Goal: Check status: Check status

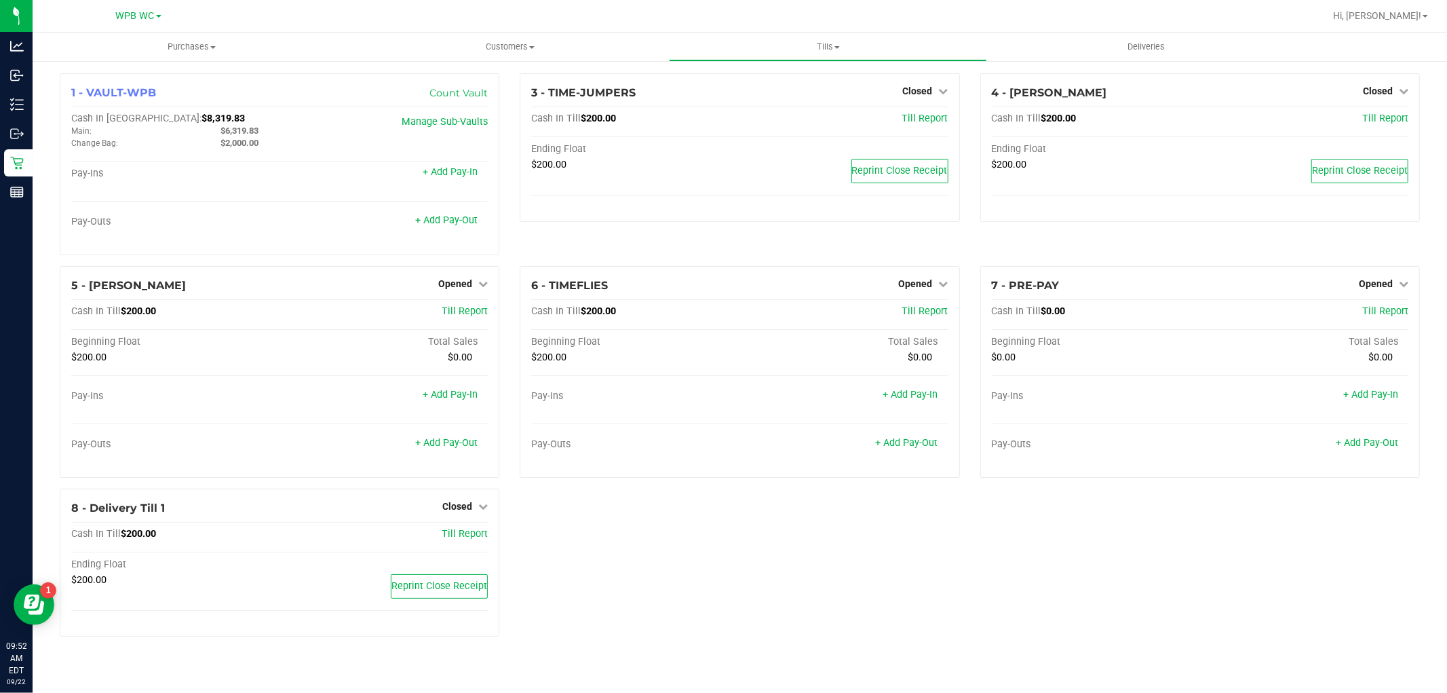
click at [870, 592] on div "1 - VAULT-WPB Count Vault Cash In Vault: $8,319.83 Main: $6,319.83 Change Bag: …" at bounding box center [740, 360] width 1381 height 574
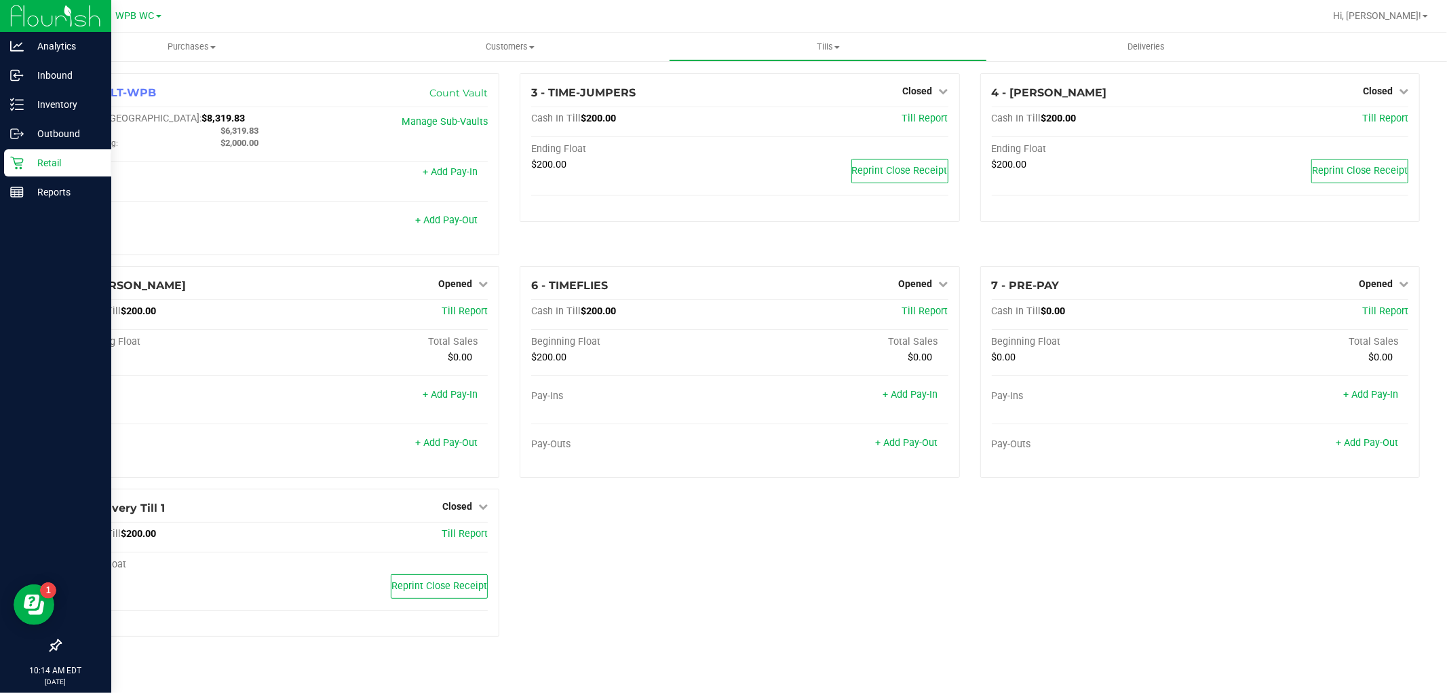
click at [16, 154] on div "Retail" at bounding box center [57, 162] width 107 height 27
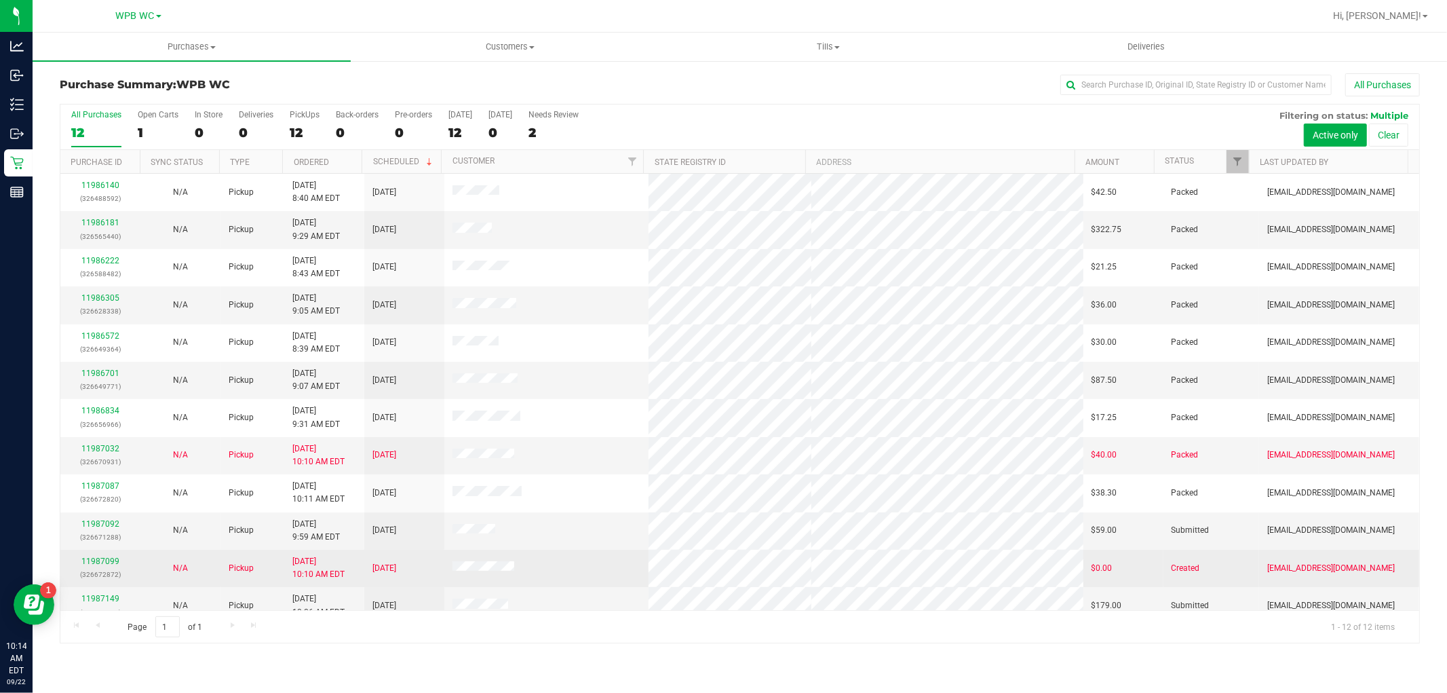
click at [100, 556] on div "11987099 (326672872)" at bounding box center [101, 568] width 64 height 26
click at [100, 558] on link "11987099" at bounding box center [100, 560] width 38 height 9
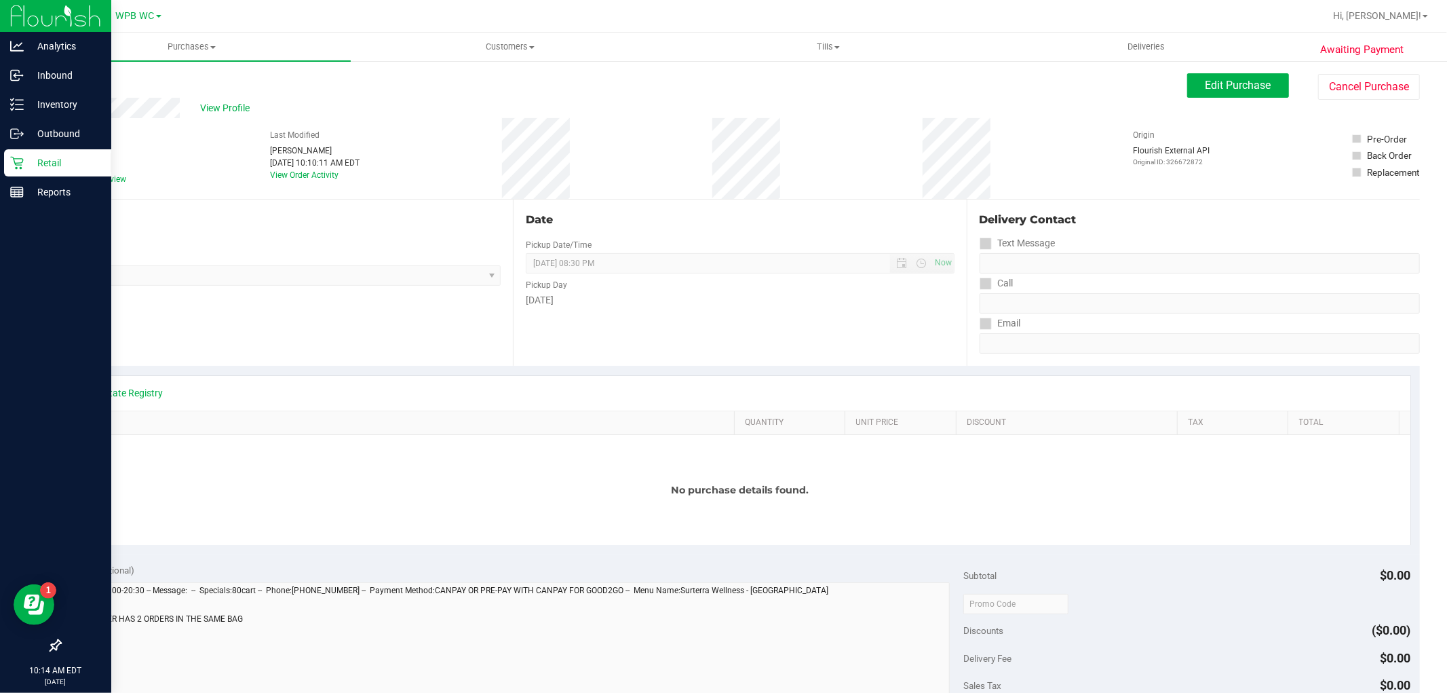
click at [21, 166] on icon at bounding box center [17, 163] width 14 height 14
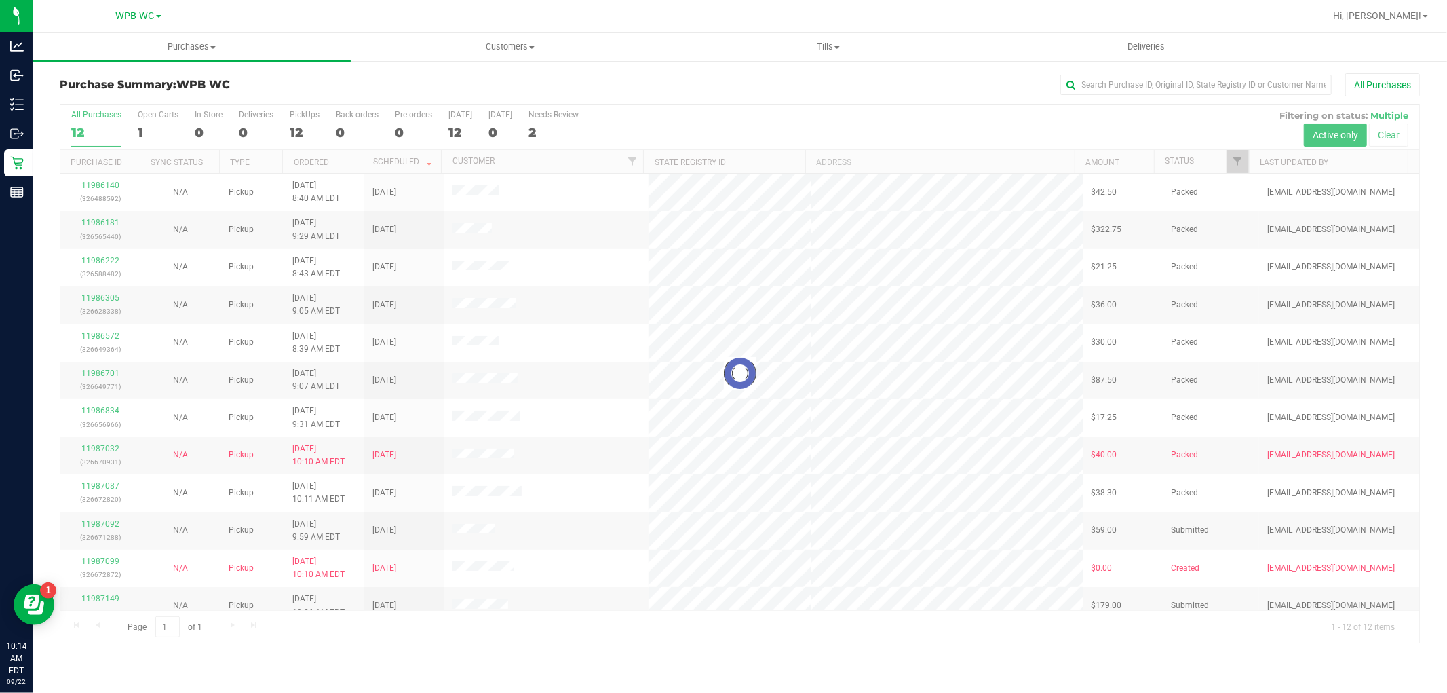
click at [103, 451] on div at bounding box center [739, 373] width 1359 height 538
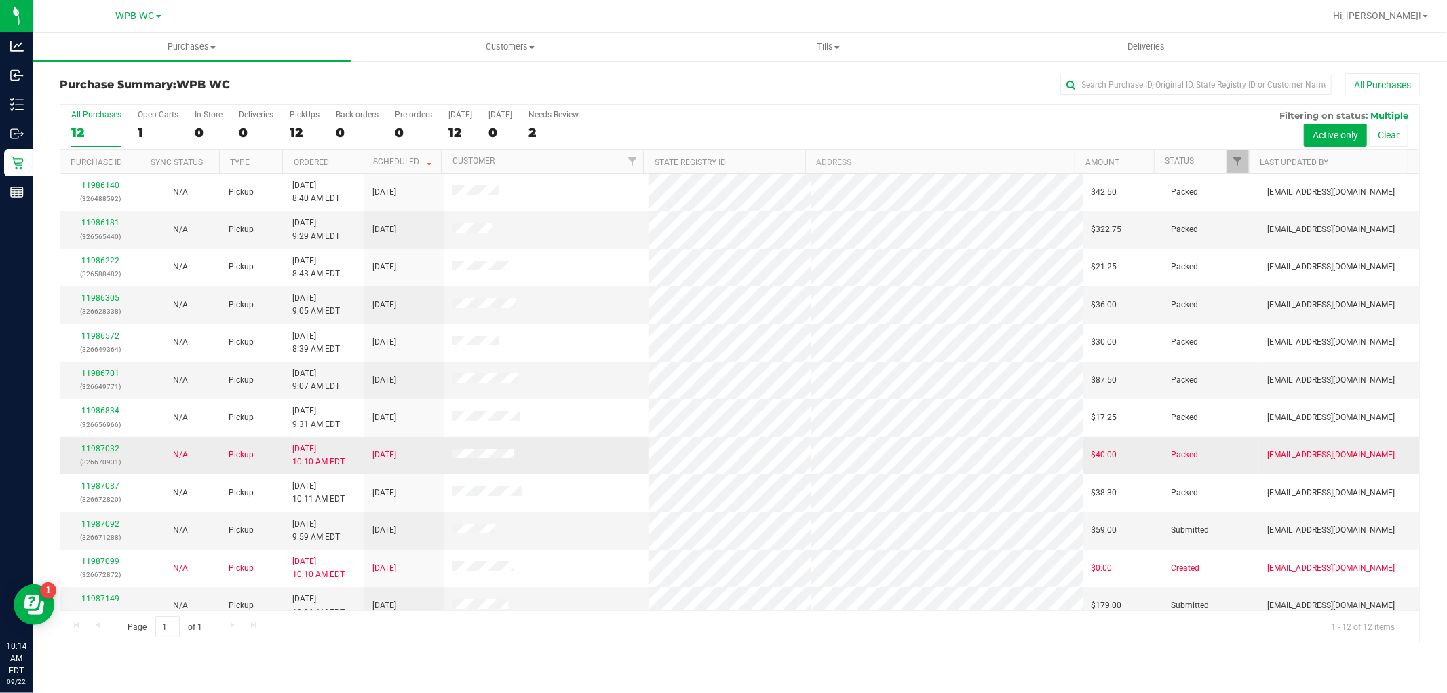
click at [102, 451] on link "11987032" at bounding box center [100, 448] width 38 height 9
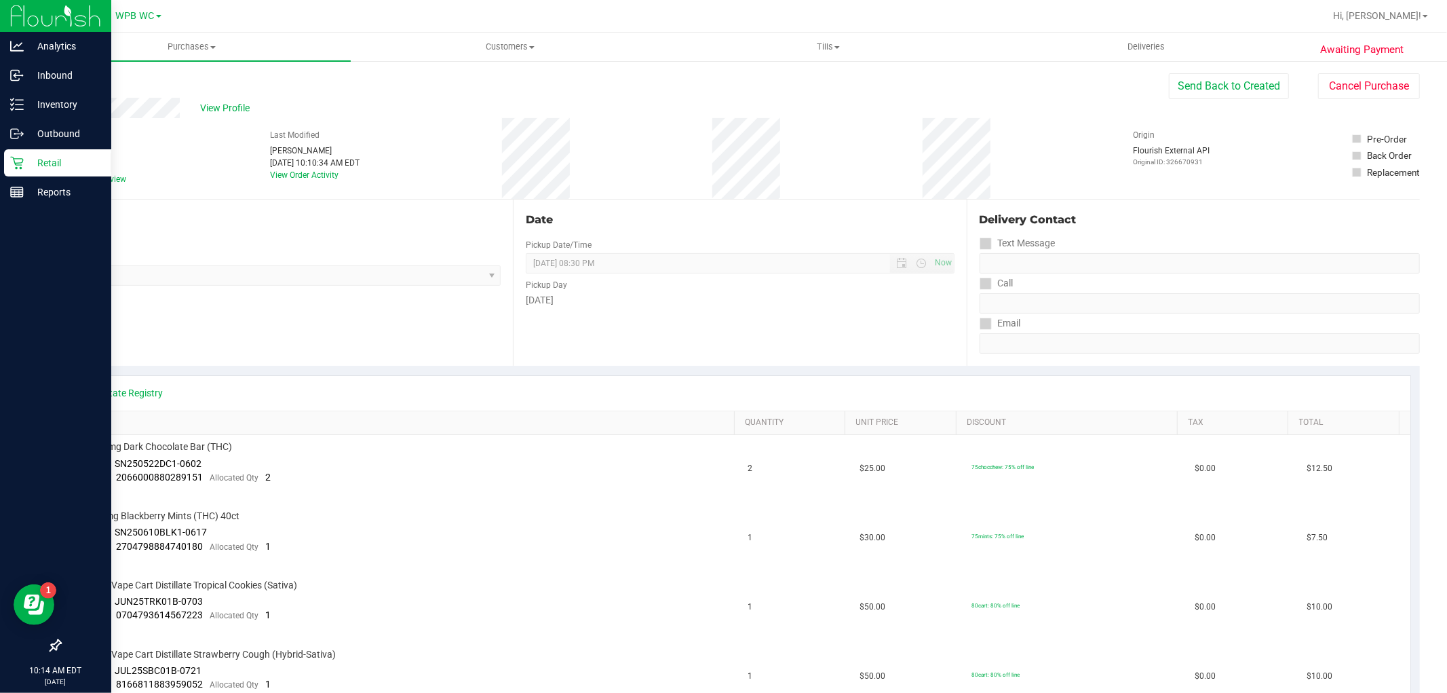
click at [45, 157] on p "Retail" at bounding box center [64, 163] width 81 height 16
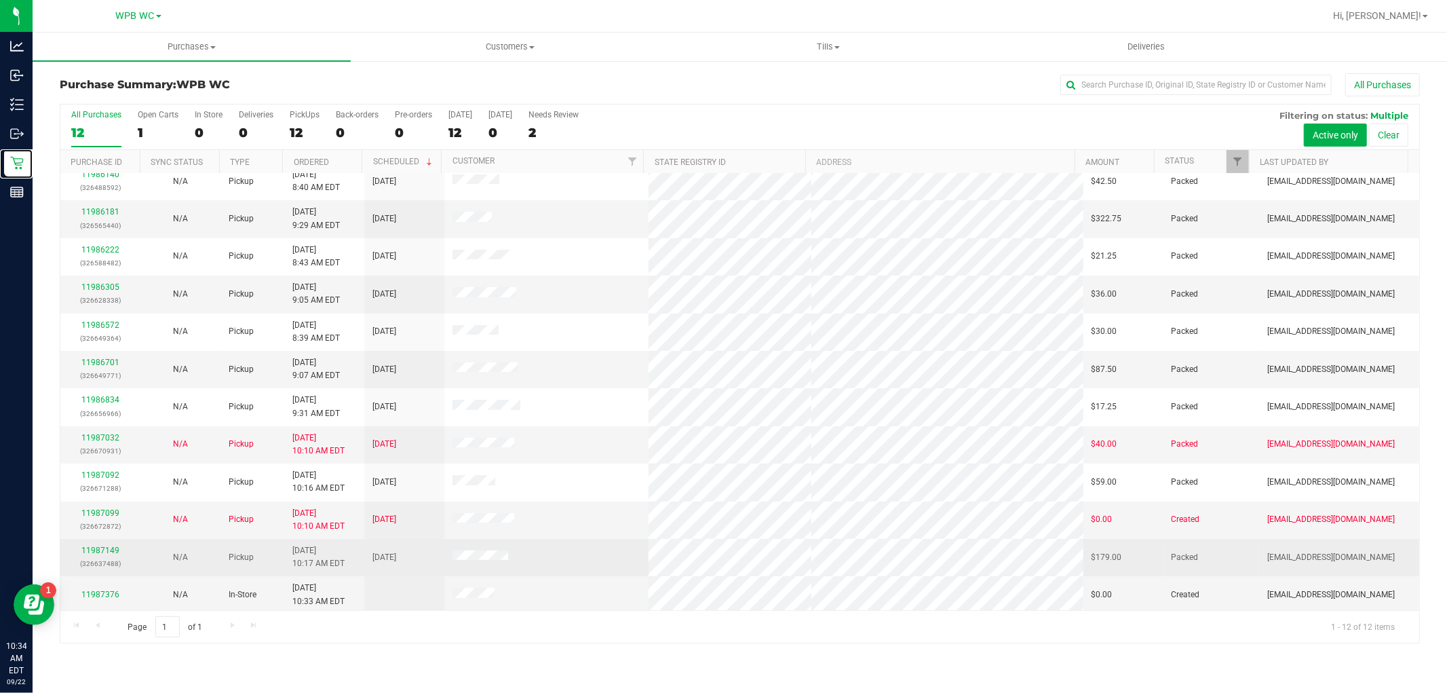
scroll to position [14, 0]
